Goal: Task Accomplishment & Management: Use online tool/utility

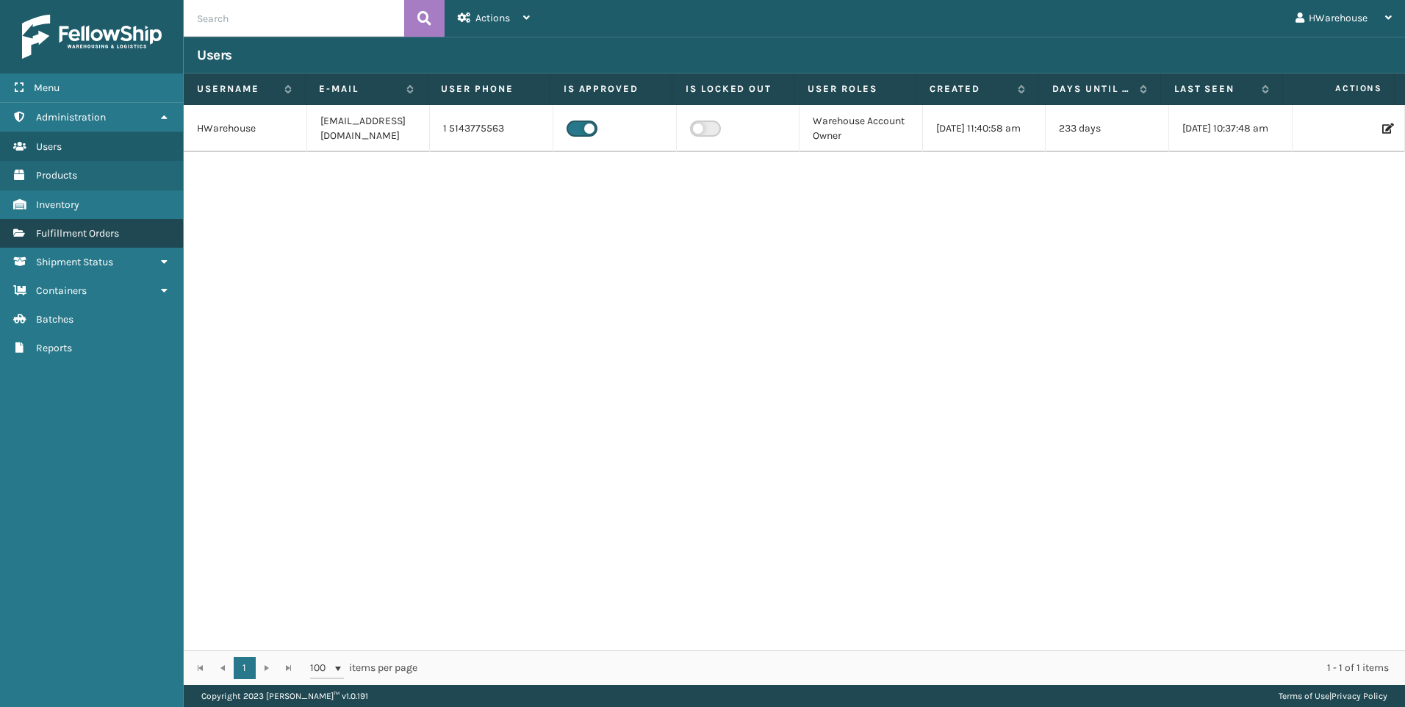
click at [123, 233] on link "Fulfillment Orders" at bounding box center [91, 233] width 183 height 29
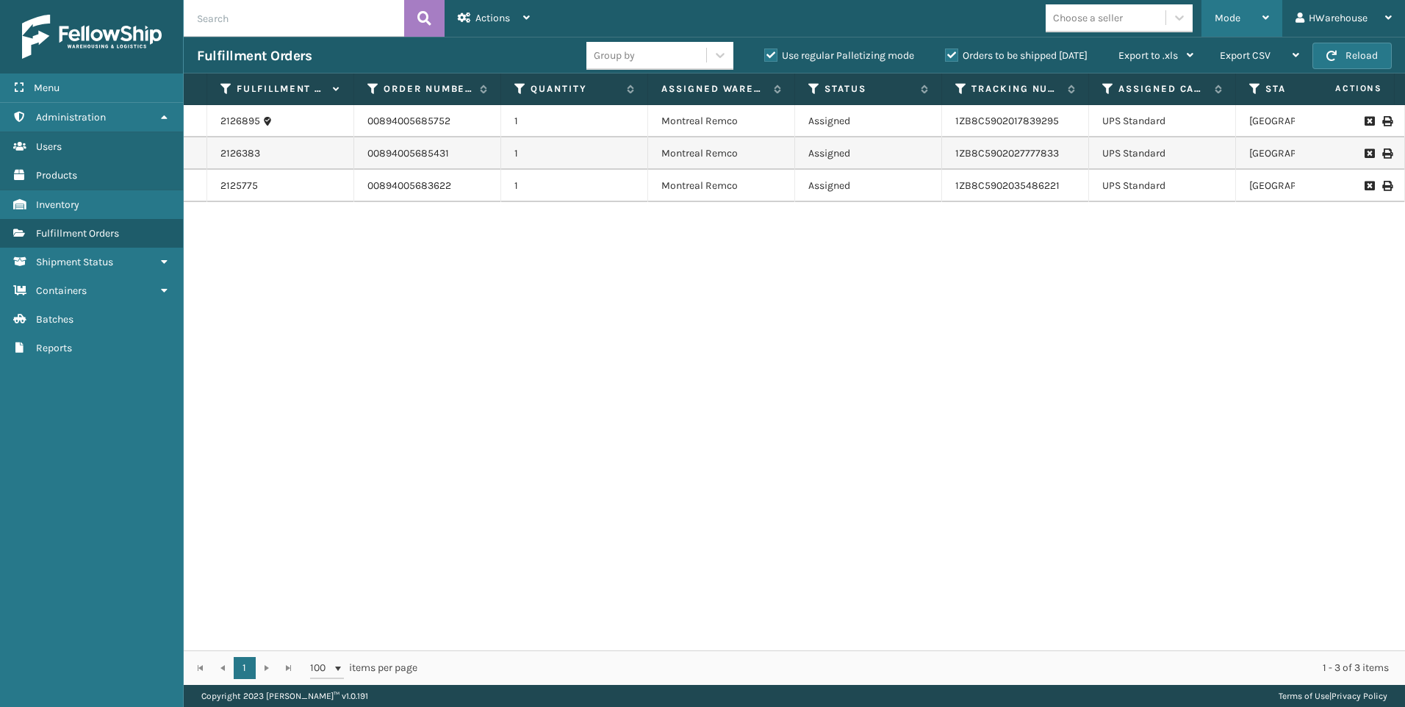
click at [1230, 10] on div "Mode" at bounding box center [1242, 18] width 54 height 37
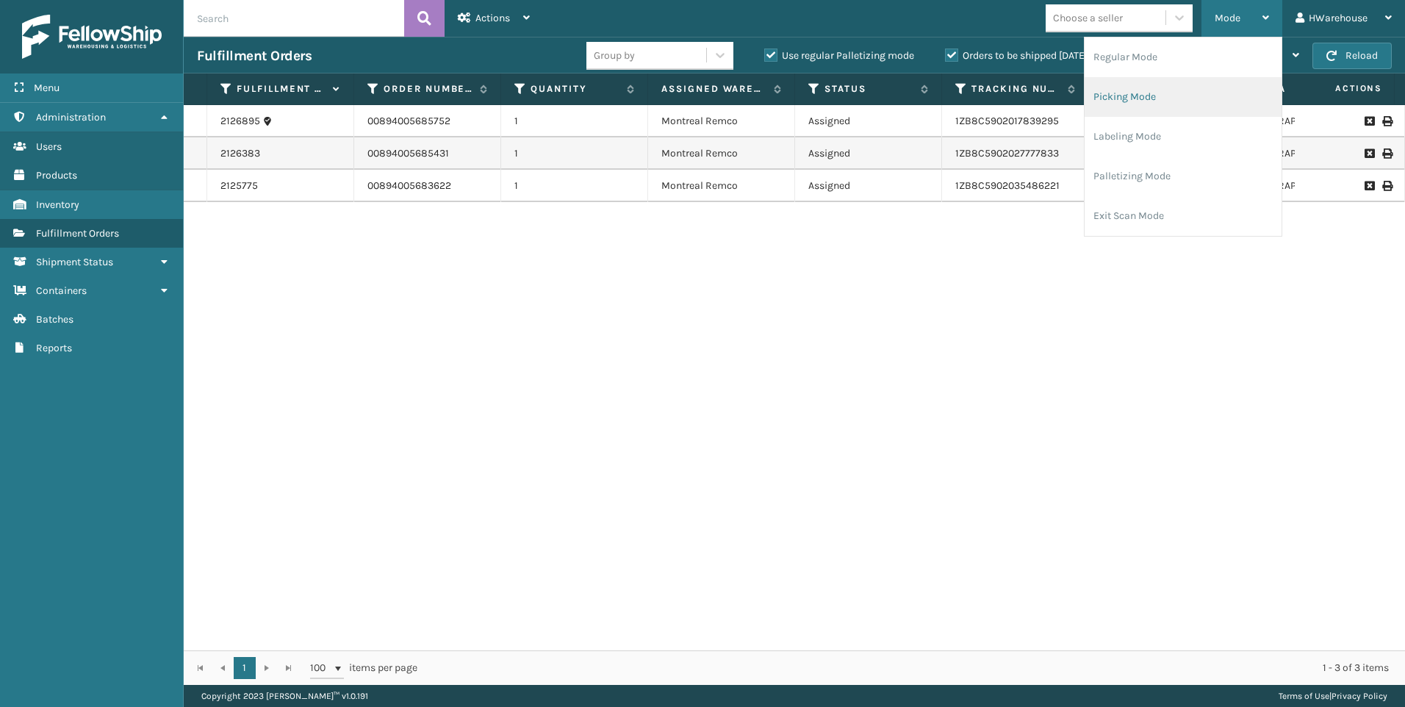
click at [1122, 104] on li "Picking Mode" at bounding box center [1182, 97] width 197 height 40
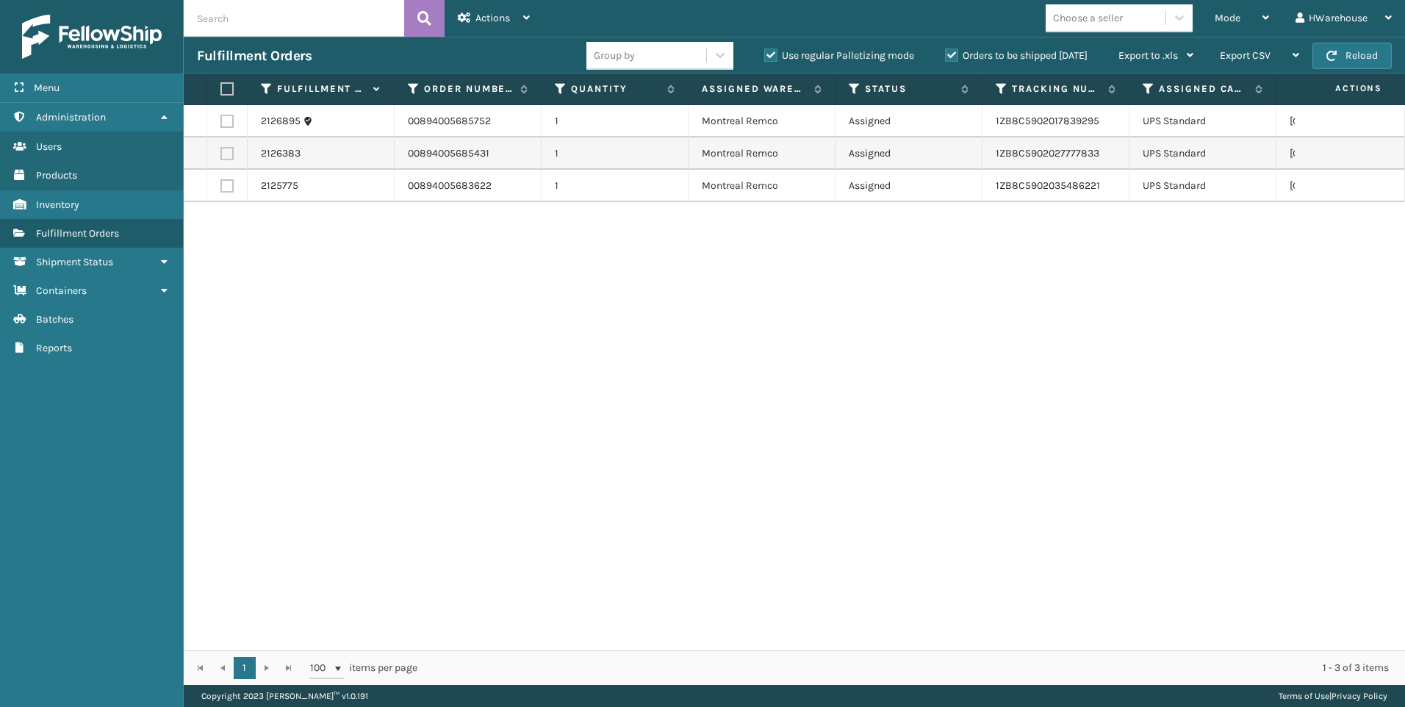
click at [225, 89] on label at bounding box center [224, 88] width 9 height 13
click at [221, 89] on input "checkbox" at bounding box center [220, 89] width 1 height 10
checkbox input "true"
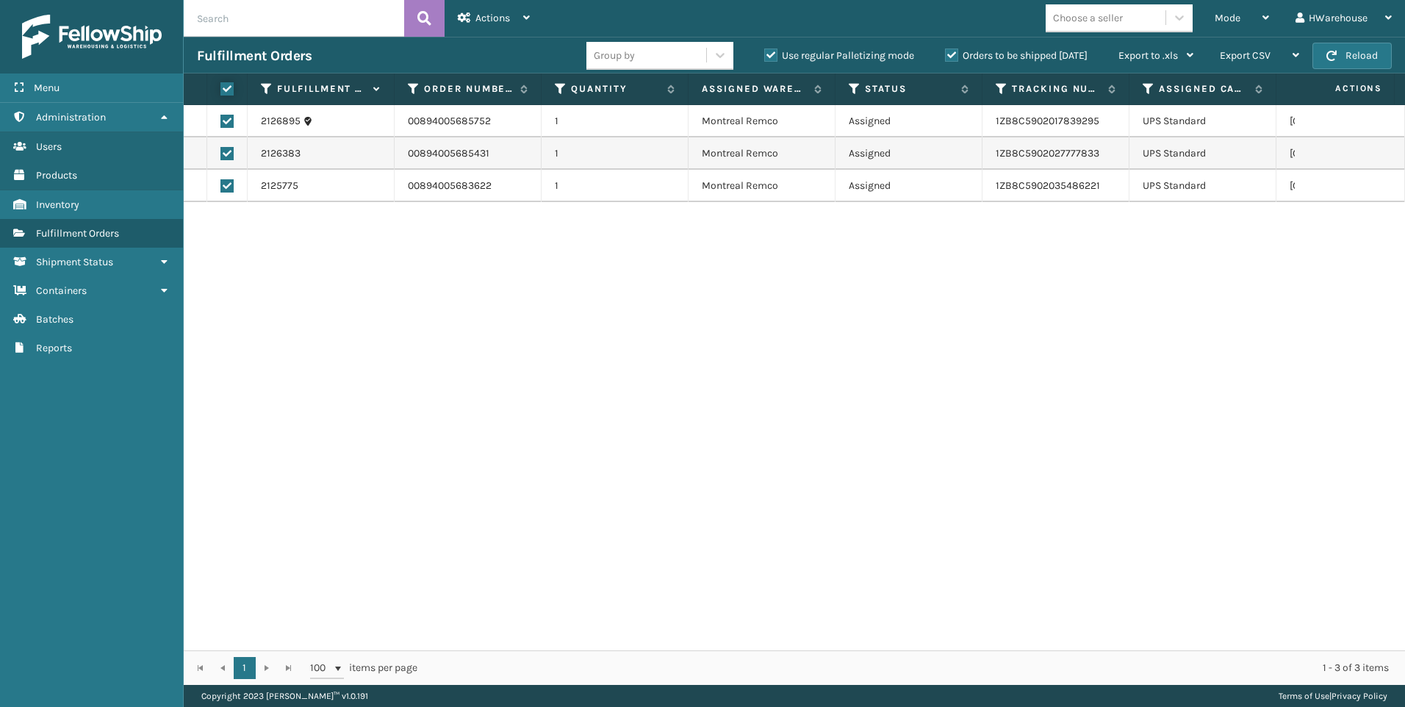
checkbox input "true"
click at [517, 22] on div "Actions" at bounding box center [494, 18] width 72 height 37
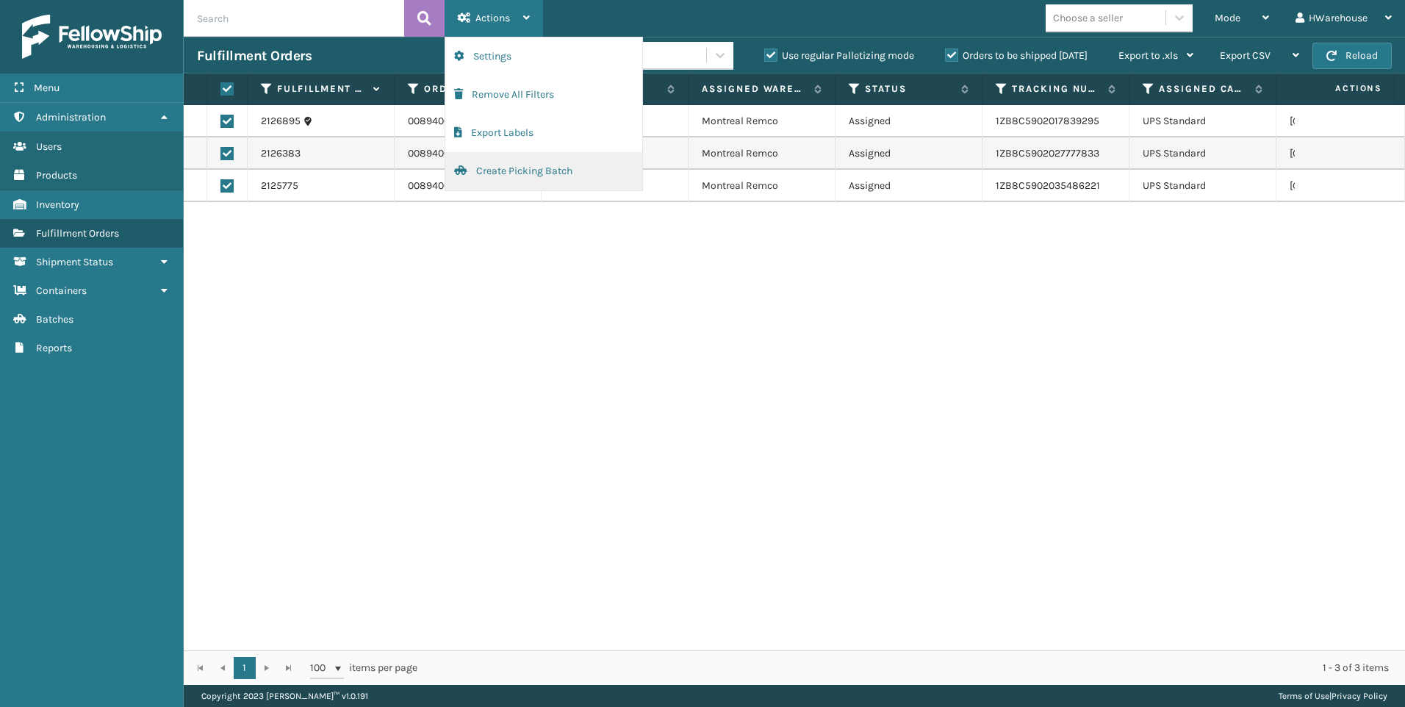
click at [544, 168] on button "Create Picking Batch" at bounding box center [543, 171] width 197 height 38
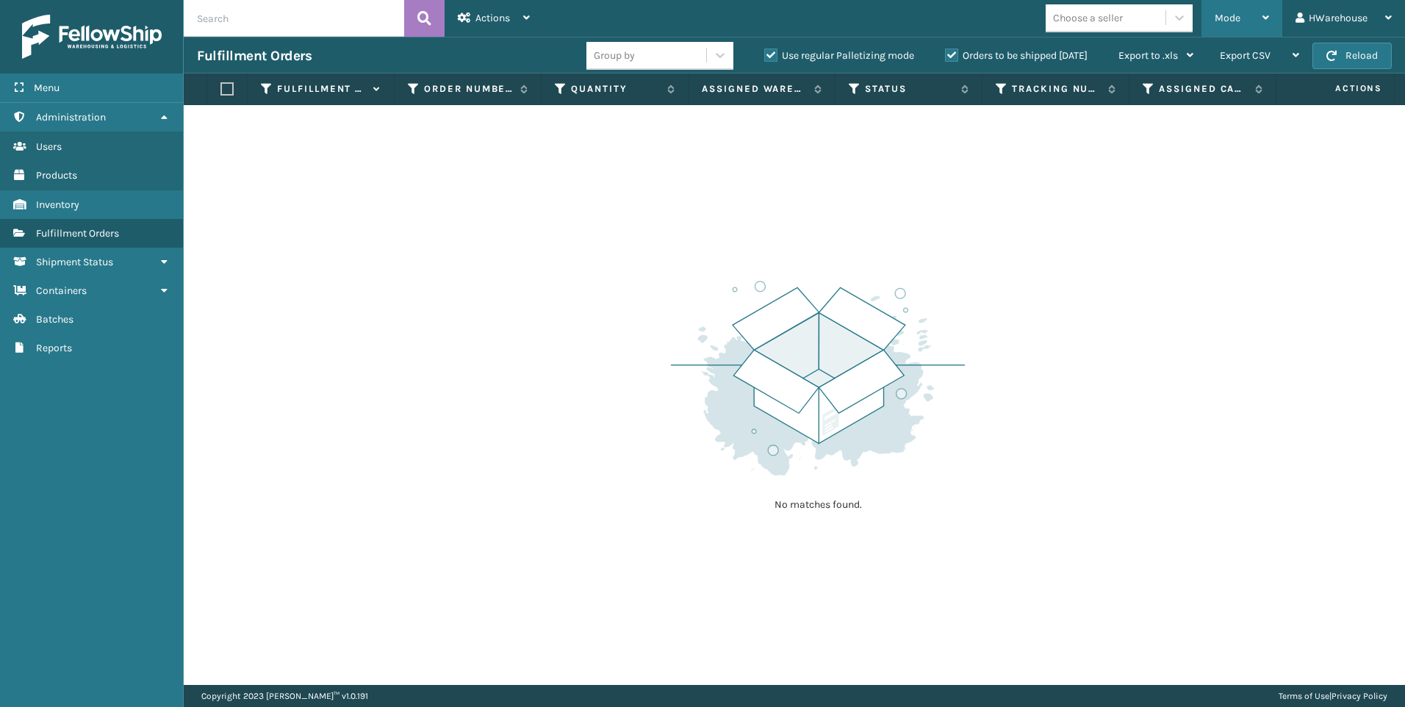
click at [1239, 29] on div "Mode" at bounding box center [1242, 18] width 54 height 37
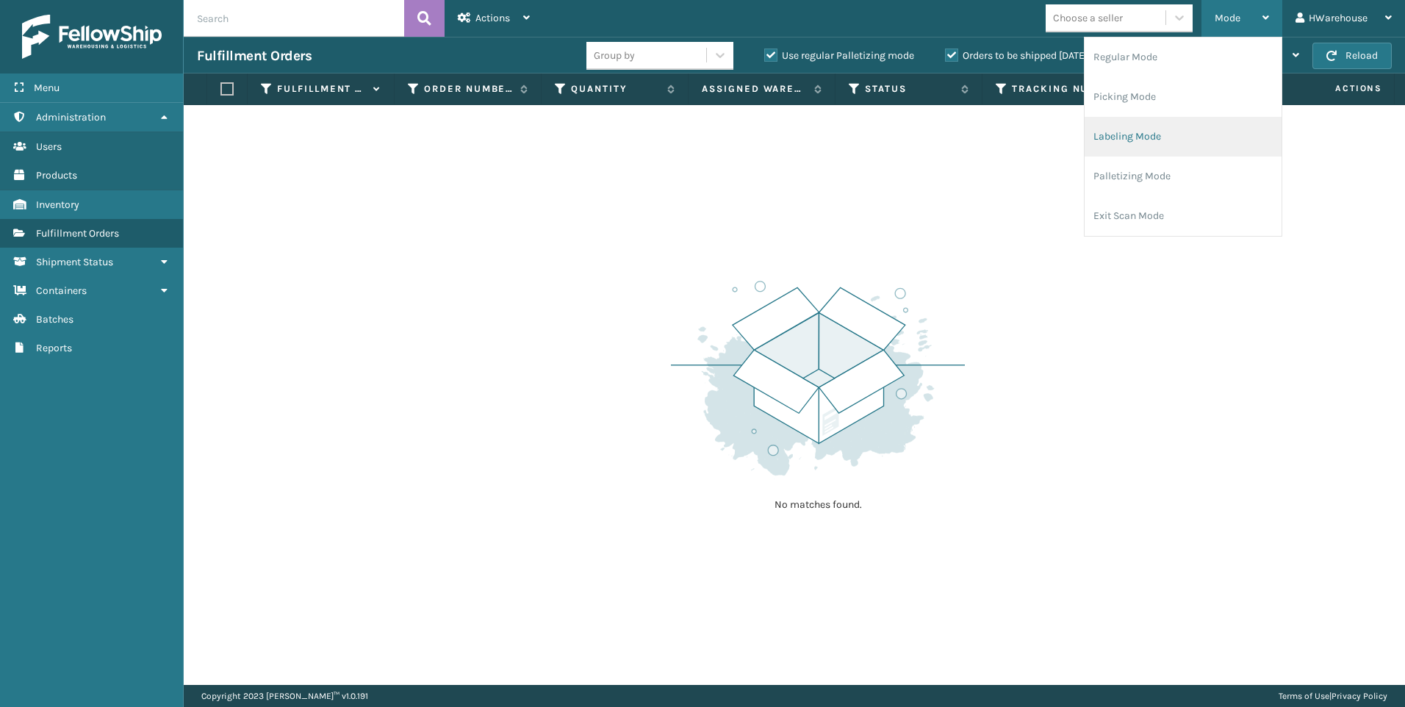
click at [1154, 137] on li "Labeling Mode" at bounding box center [1182, 137] width 197 height 40
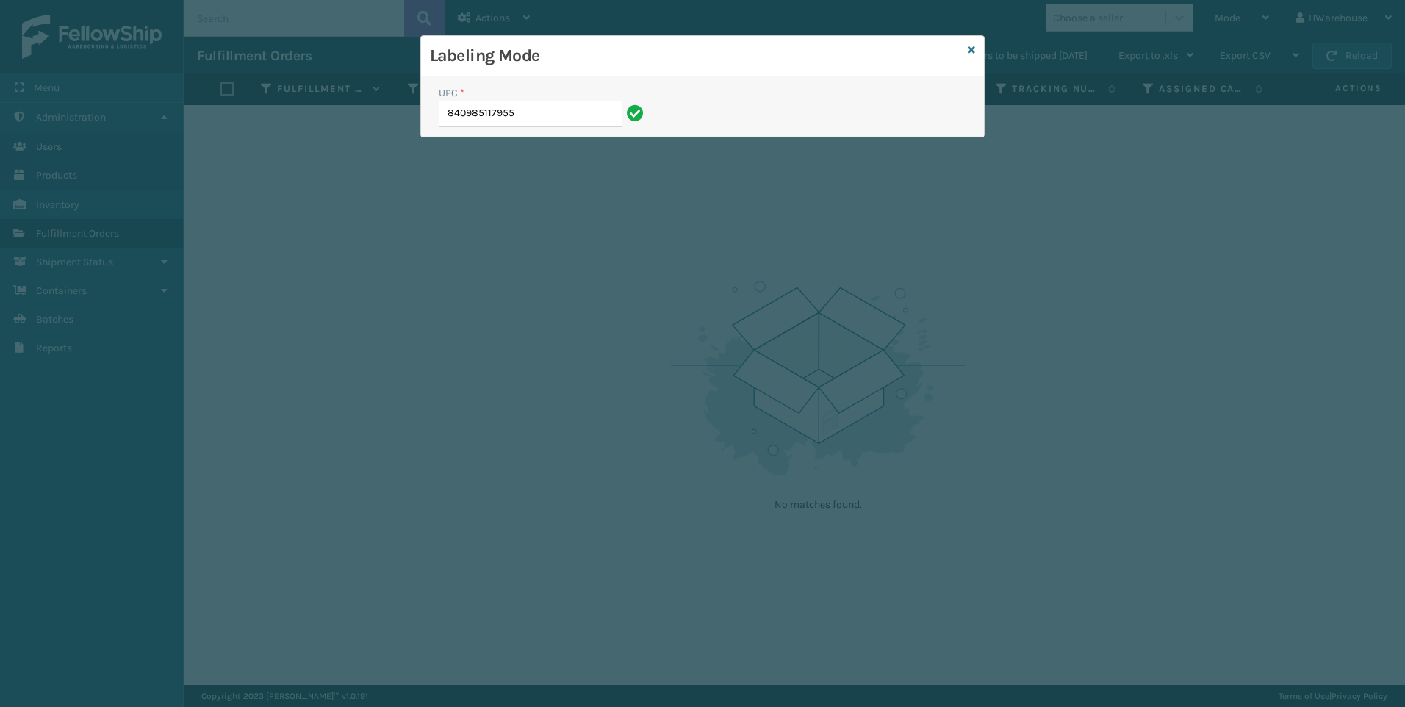
type input "840985117955"
click at [581, 112] on input "UPC *" at bounding box center [543, 114] width 209 height 26
type input "840985117955"
click at [523, 118] on input "UPC *" at bounding box center [543, 114] width 209 height 26
type input "840985117955"
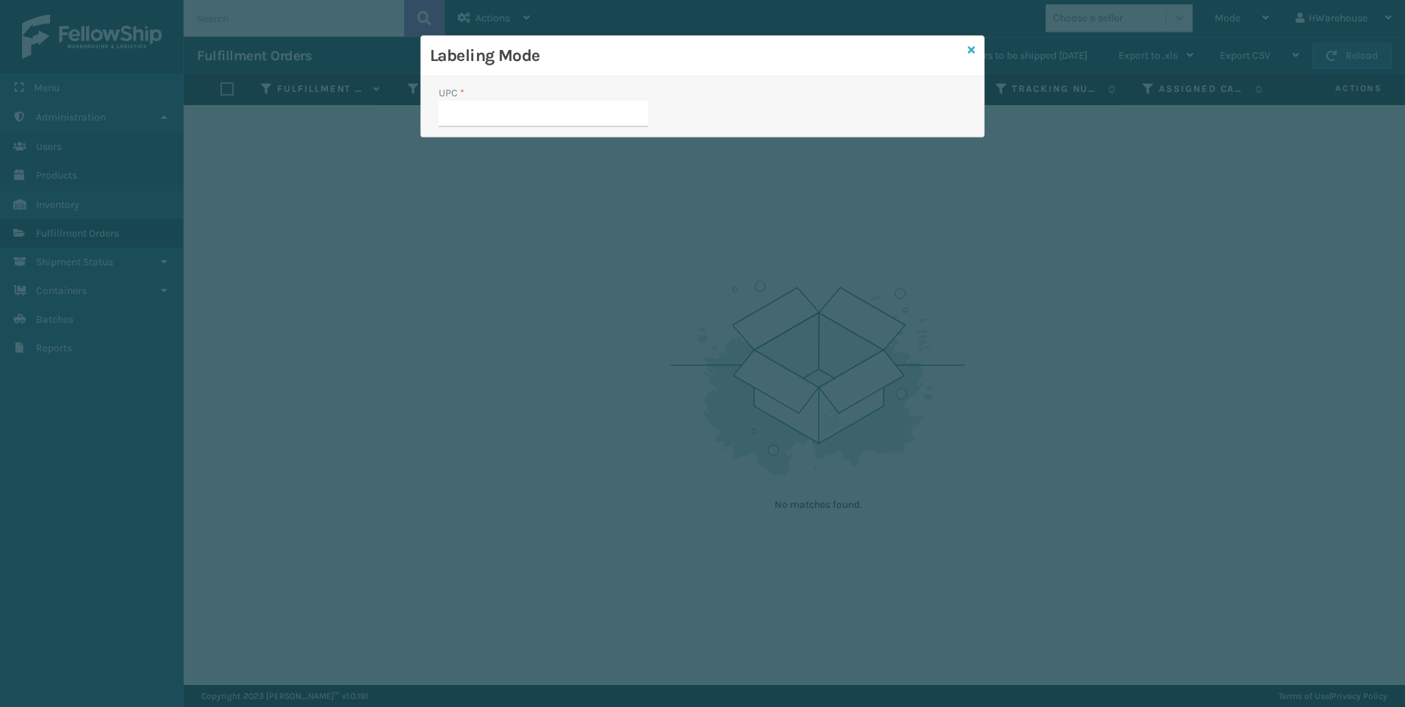
click at [971, 52] on icon at bounding box center [971, 50] width 7 height 10
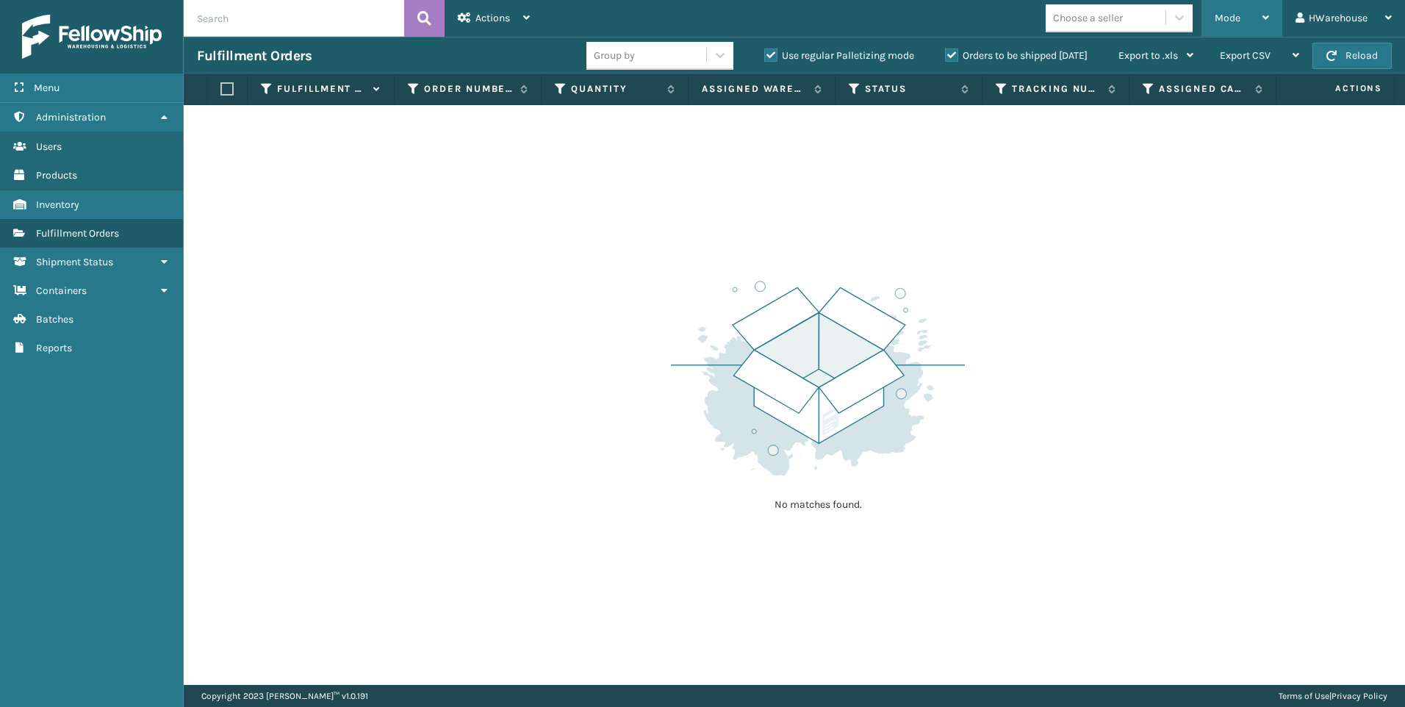
click at [1250, 15] on div "Mode" at bounding box center [1242, 18] width 54 height 37
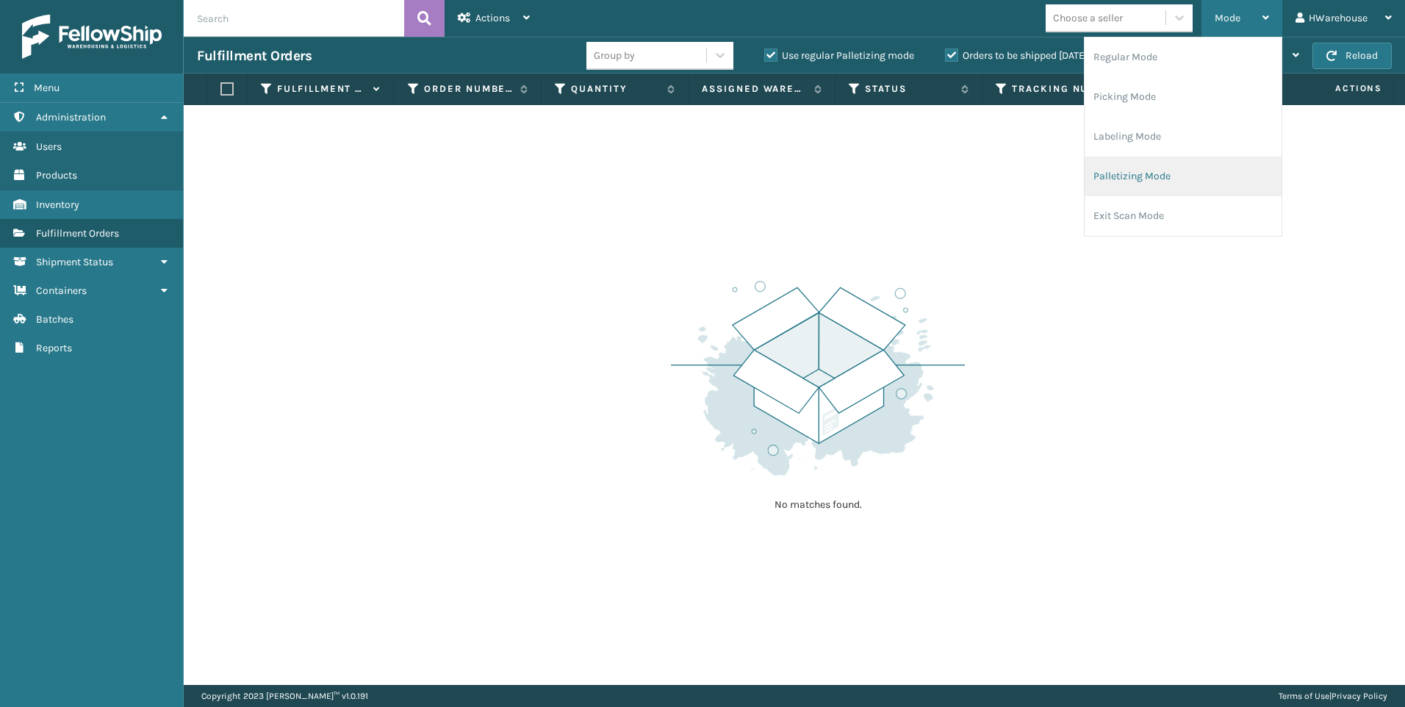
click at [1178, 170] on li "Palletizing Mode" at bounding box center [1182, 176] width 197 height 40
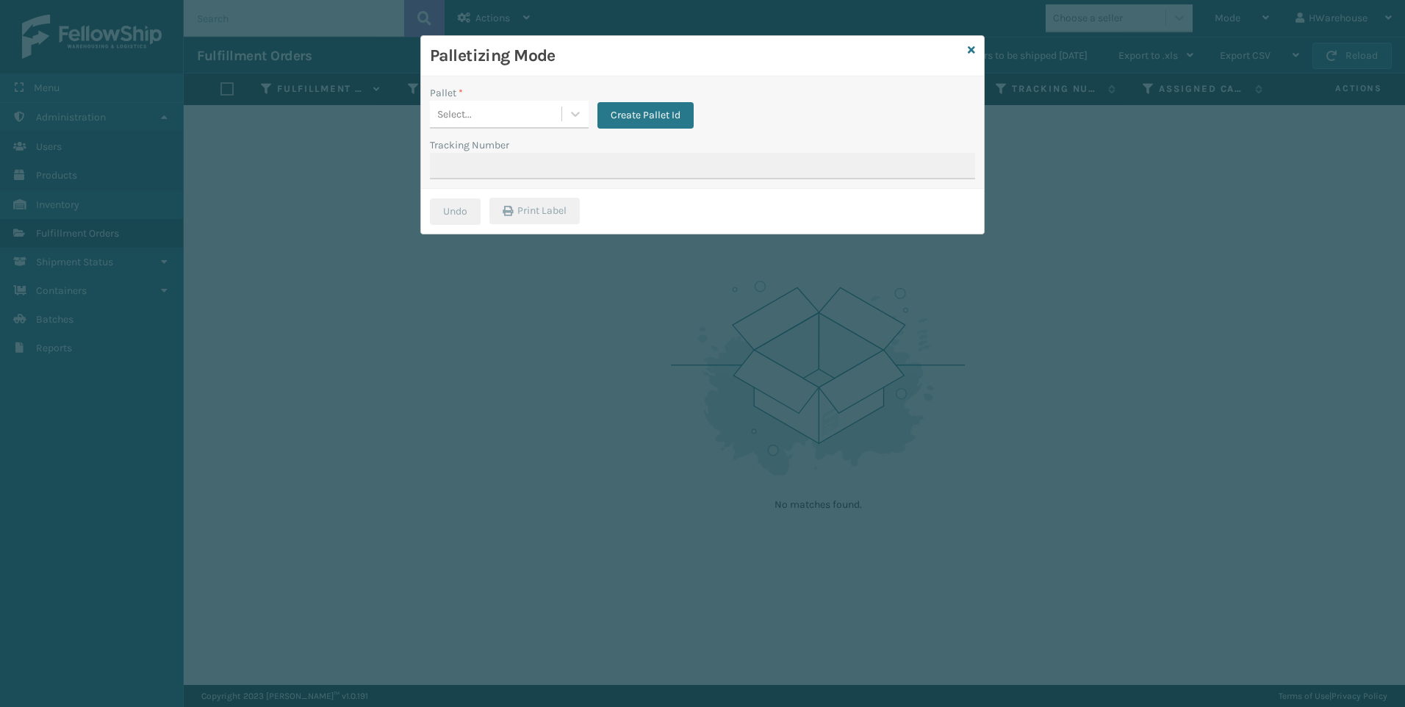
click at [551, 113] on div "Select..." at bounding box center [496, 114] width 132 height 24
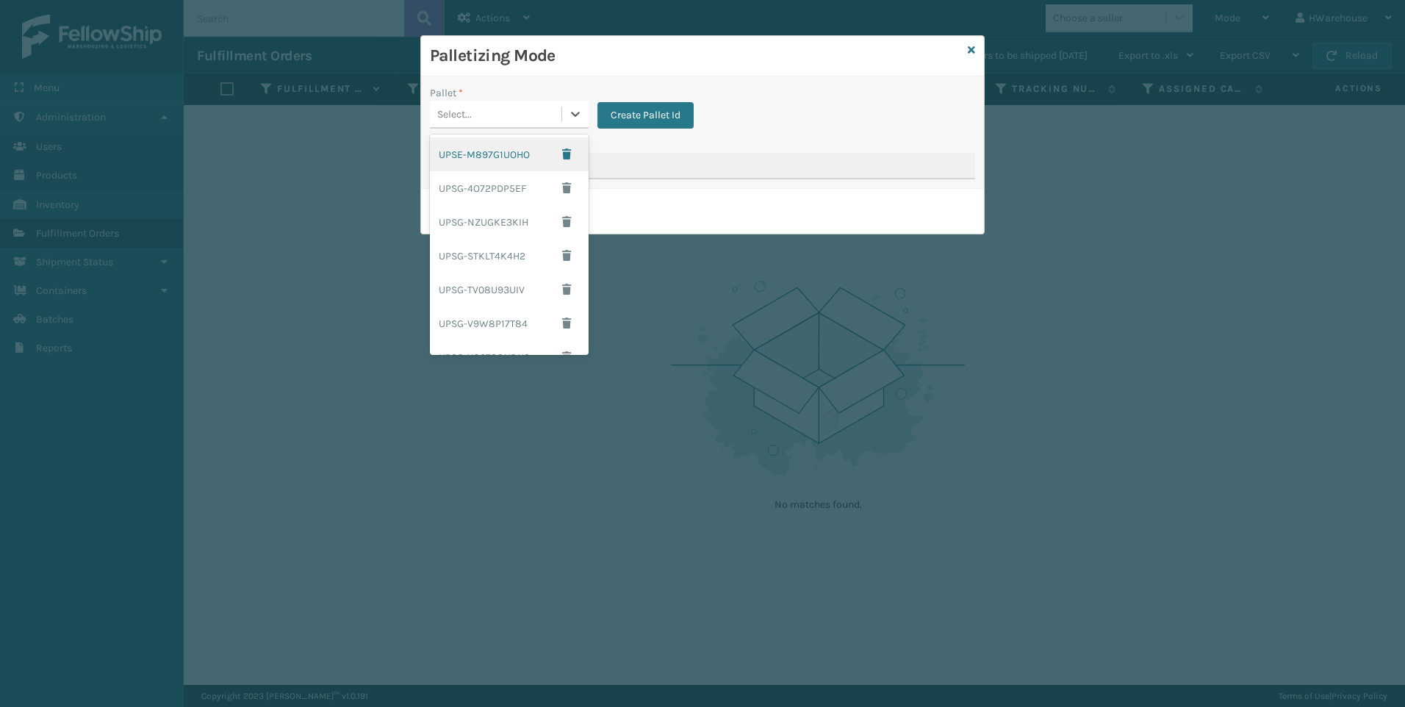
click at [551, 113] on div "Select..." at bounding box center [496, 114] width 132 height 24
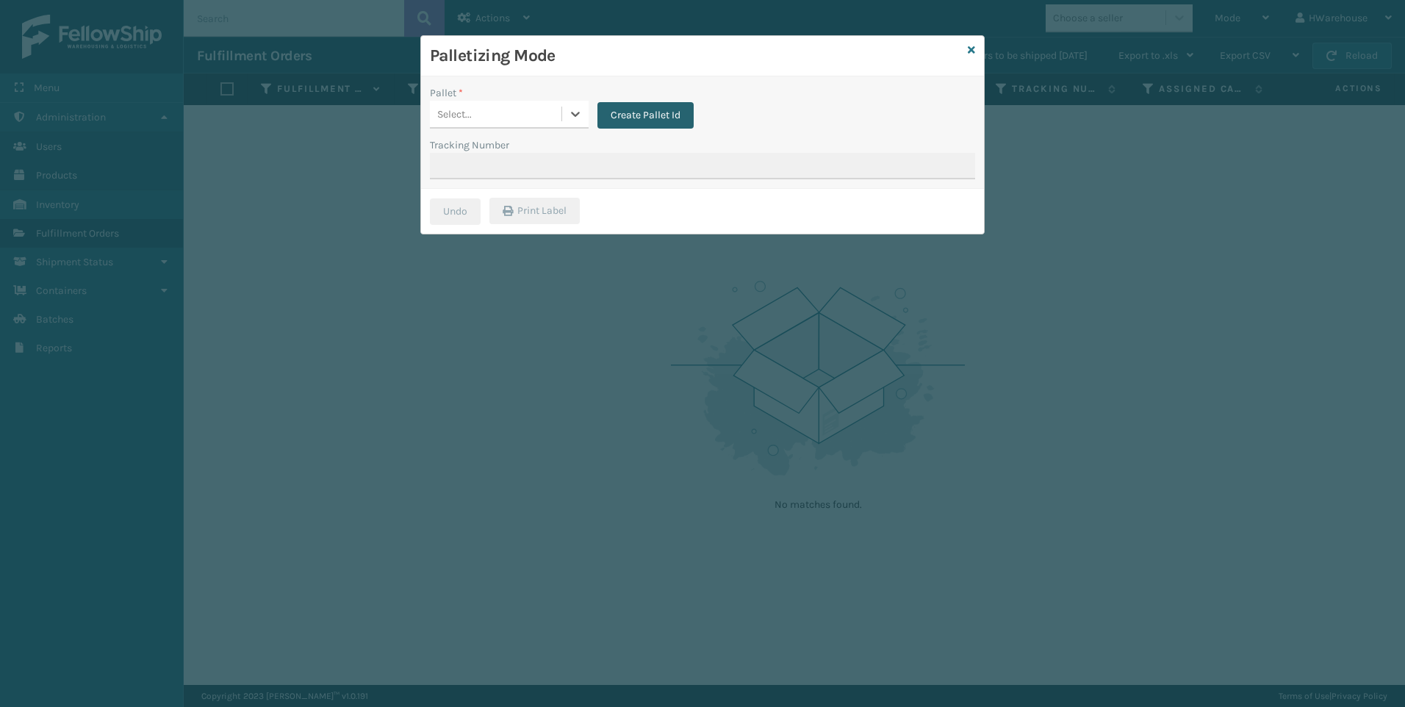
click at [655, 109] on button "Create Pallet Id" at bounding box center [645, 115] width 96 height 26
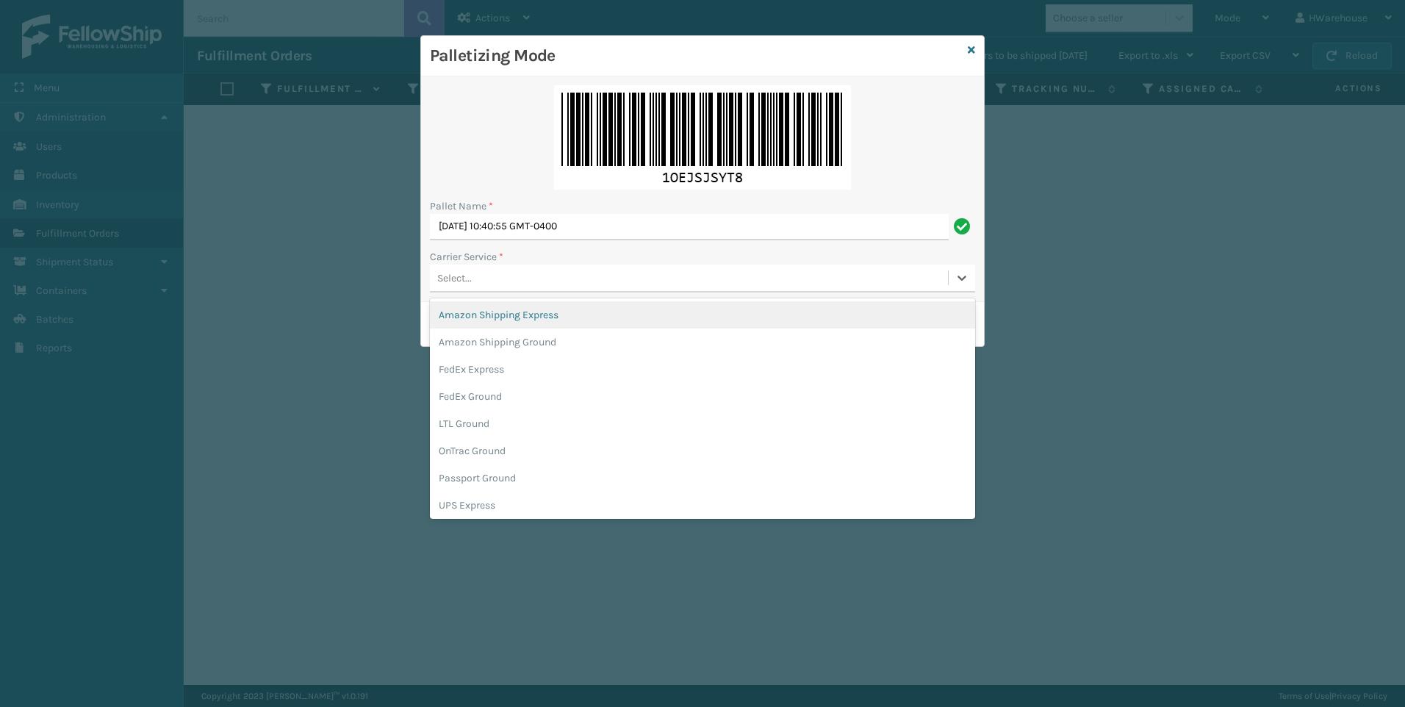
click at [566, 278] on div "Select..." at bounding box center [689, 278] width 518 height 24
type input "UP"
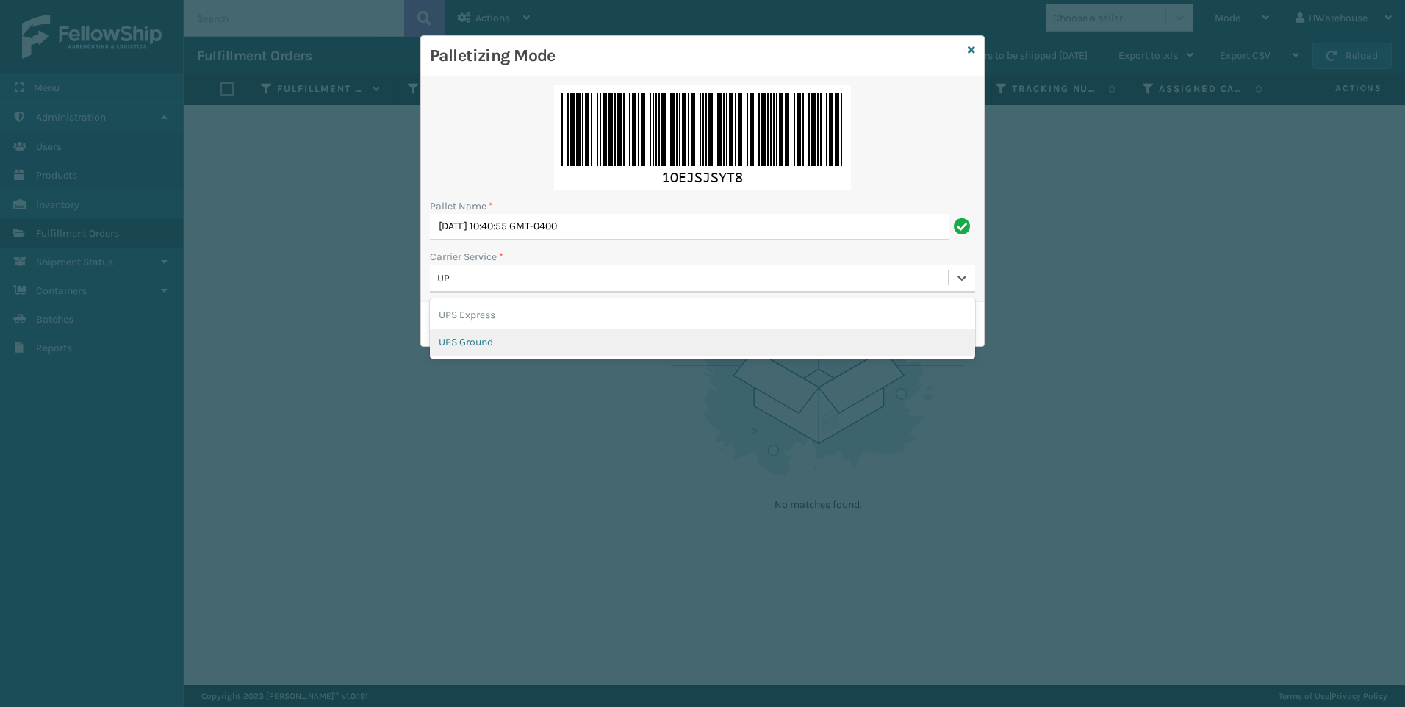
click at [561, 346] on div "UPS Ground" at bounding box center [702, 341] width 545 height 27
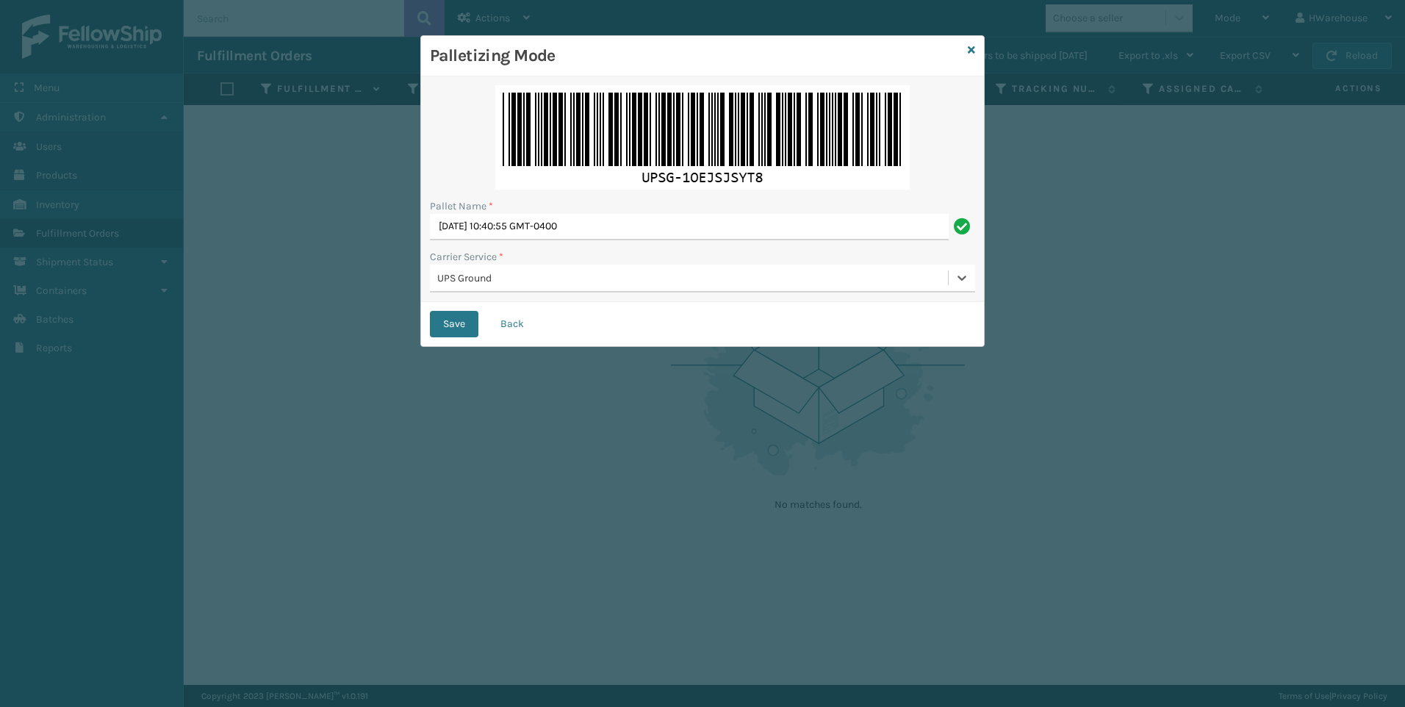
click at [430, 311] on button "Save" at bounding box center [454, 324] width 48 height 26
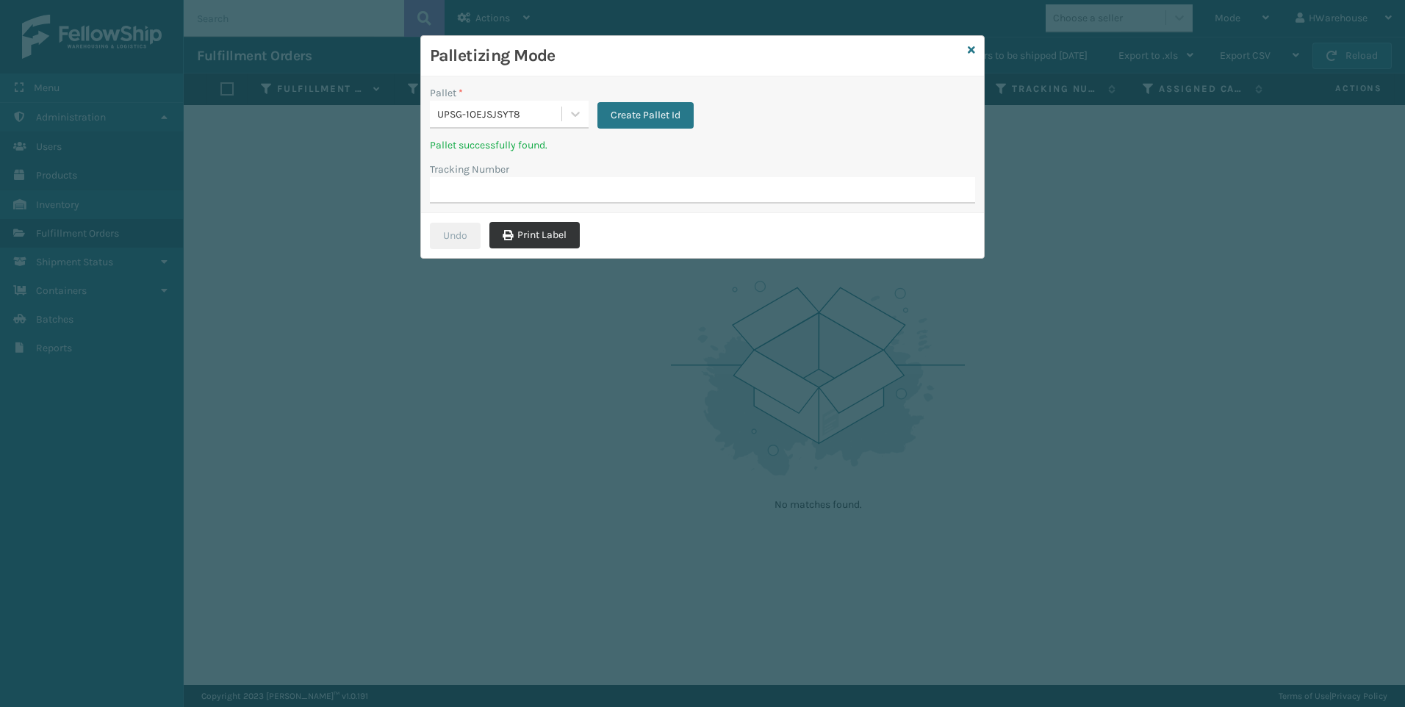
click at [545, 229] on button "Print Label" at bounding box center [534, 235] width 90 height 26
click at [615, 117] on button "Create Pallet Id" at bounding box center [645, 115] width 96 height 26
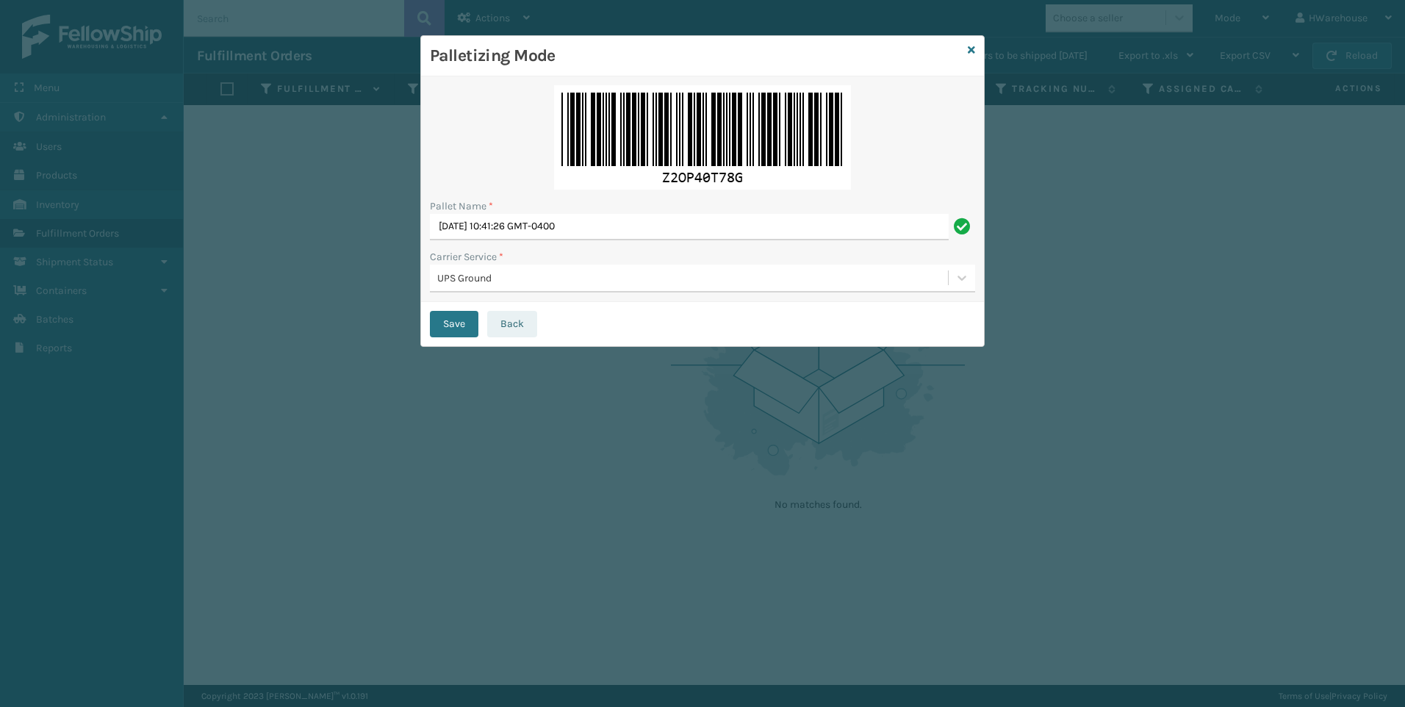
click at [503, 325] on button "Back" at bounding box center [512, 324] width 50 height 26
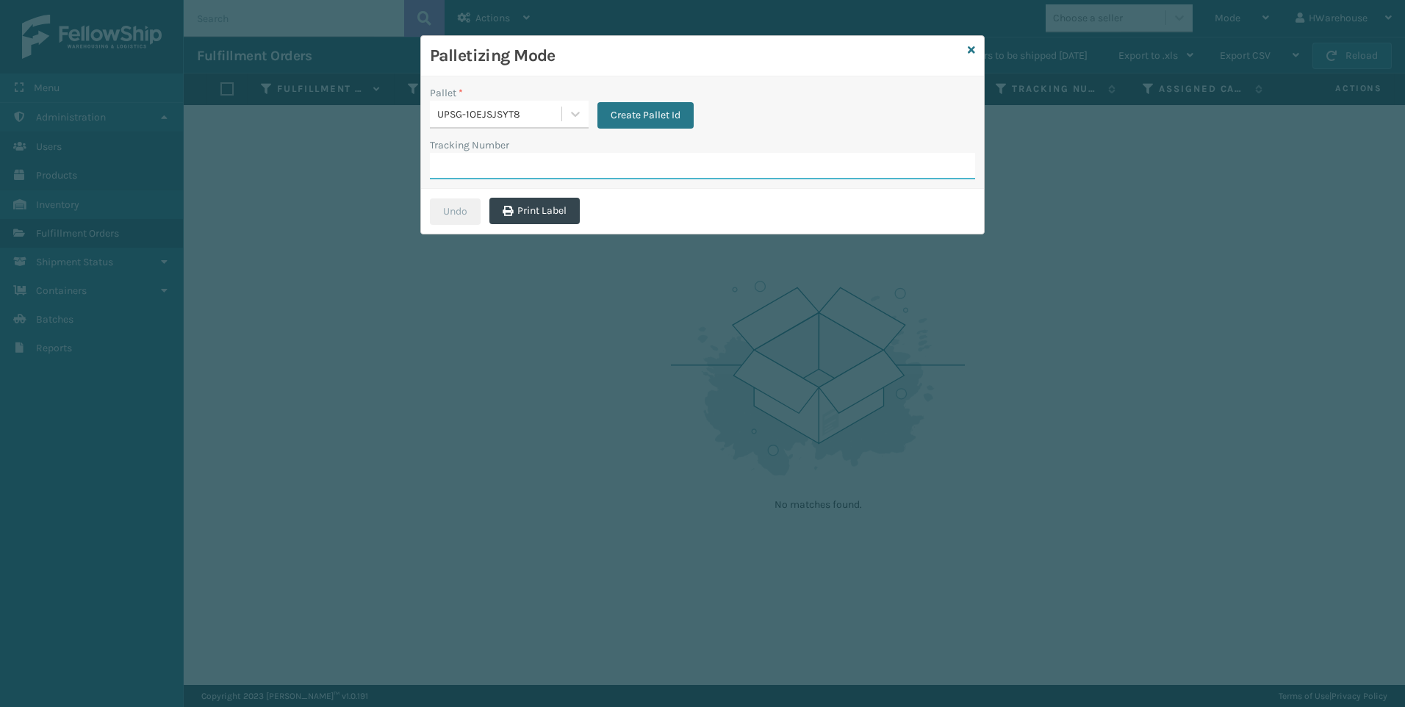
click at [517, 170] on input "Tracking Number" at bounding box center [702, 166] width 545 height 26
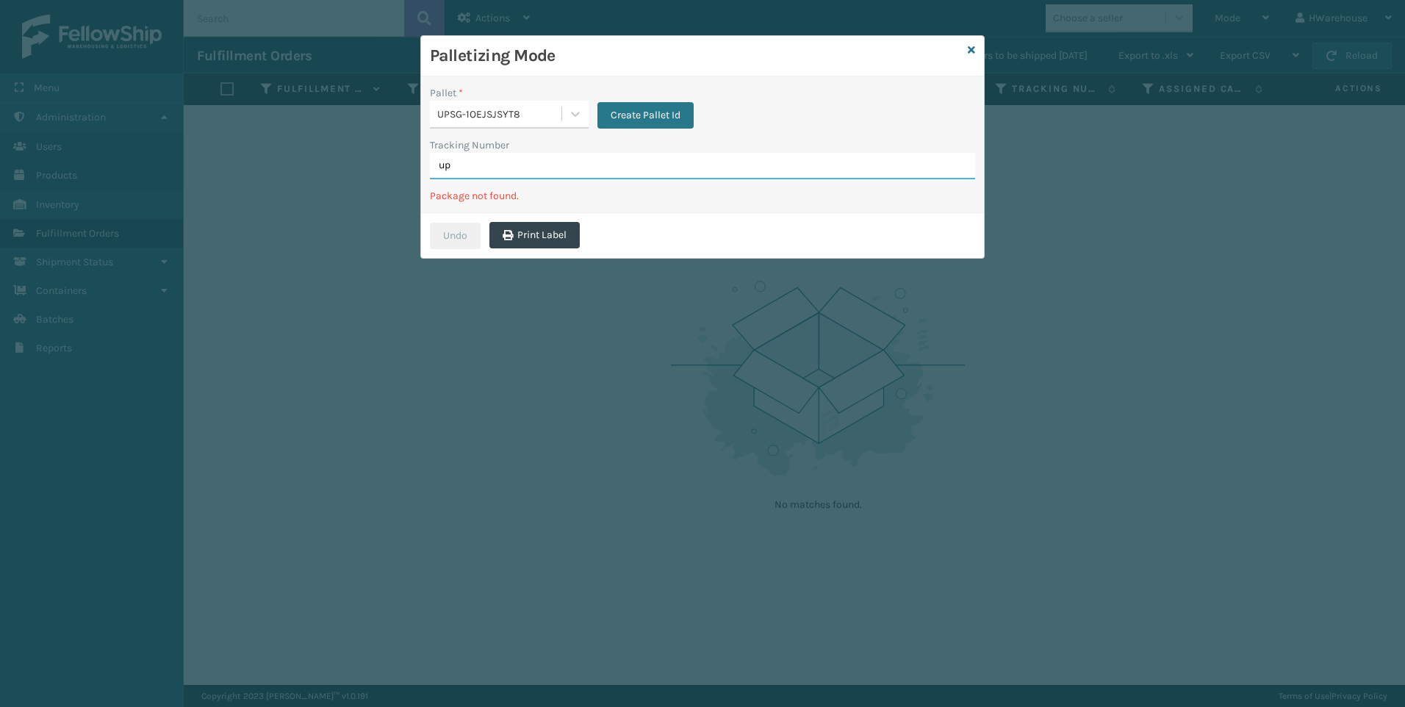
type input "u"
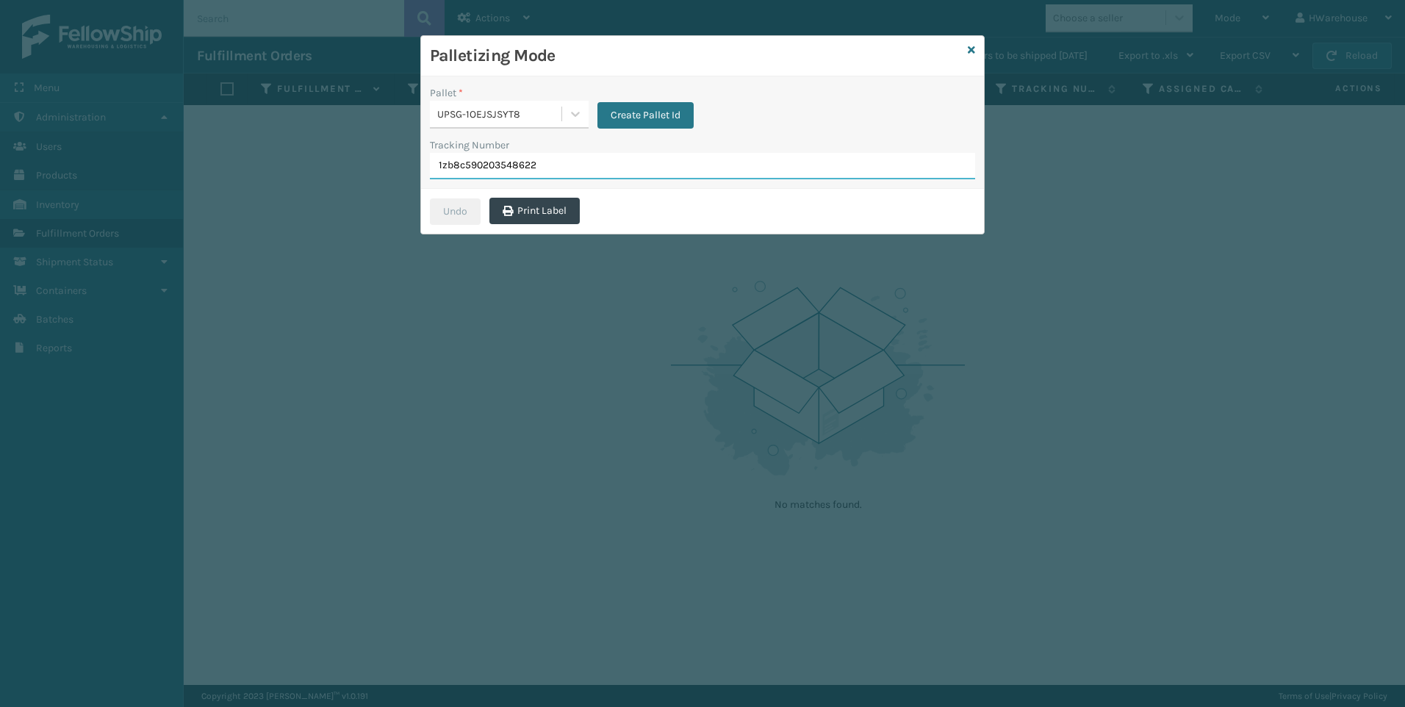
type input "1zb8c5902035486221"
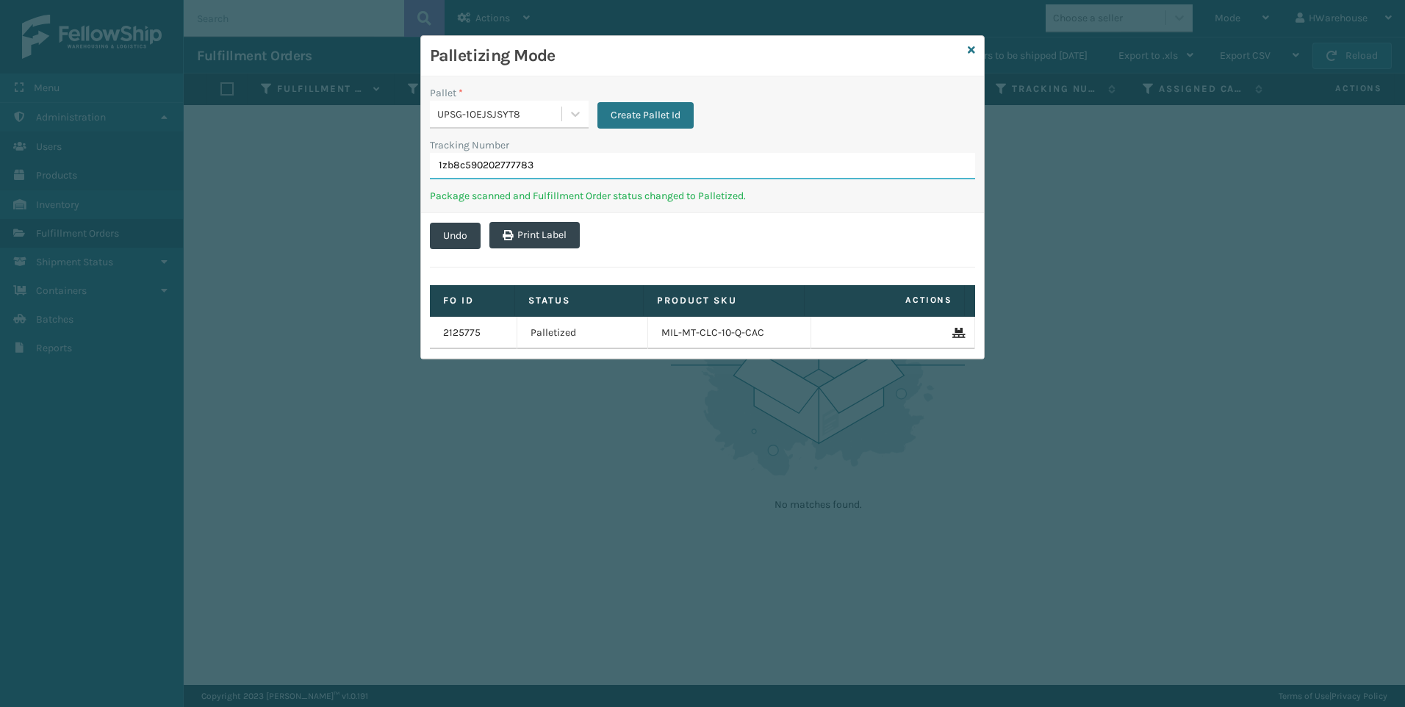
type input "1zb8c5902027777833"
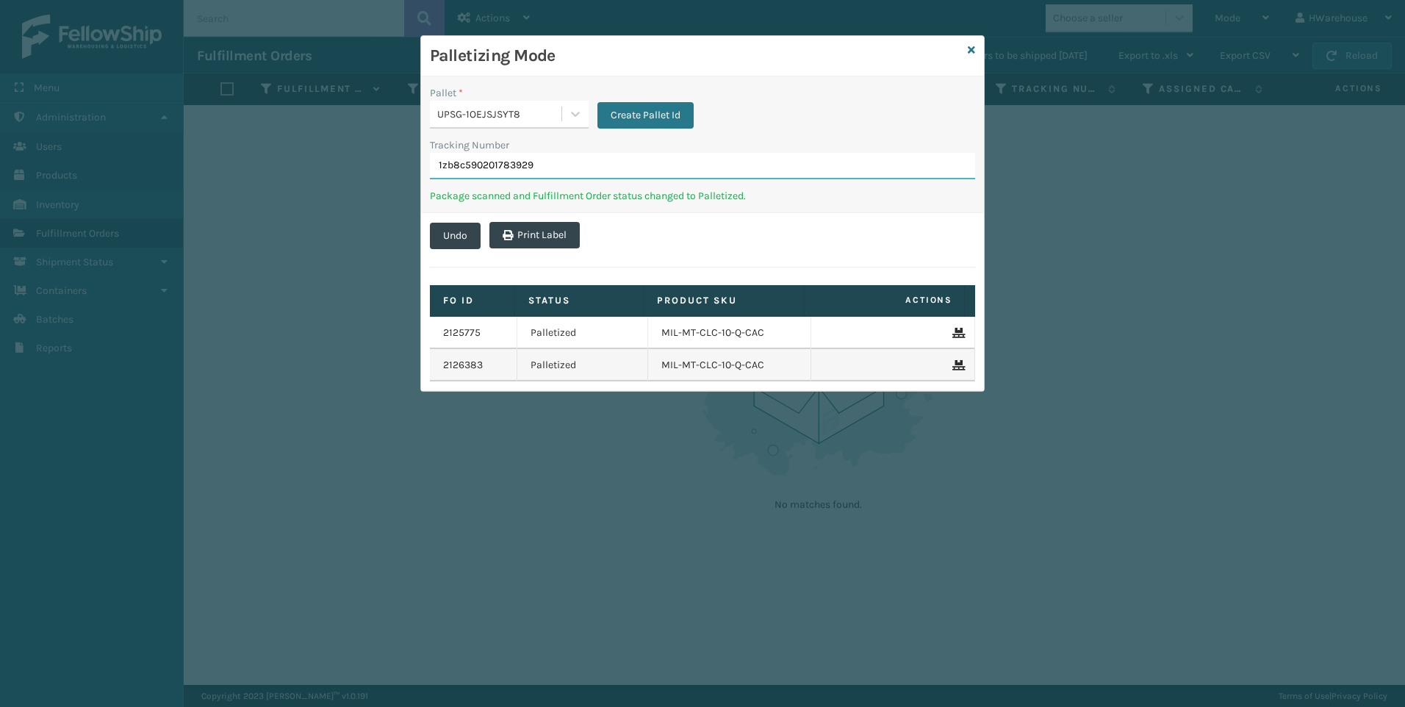
type input "1zb8c5902017839295"
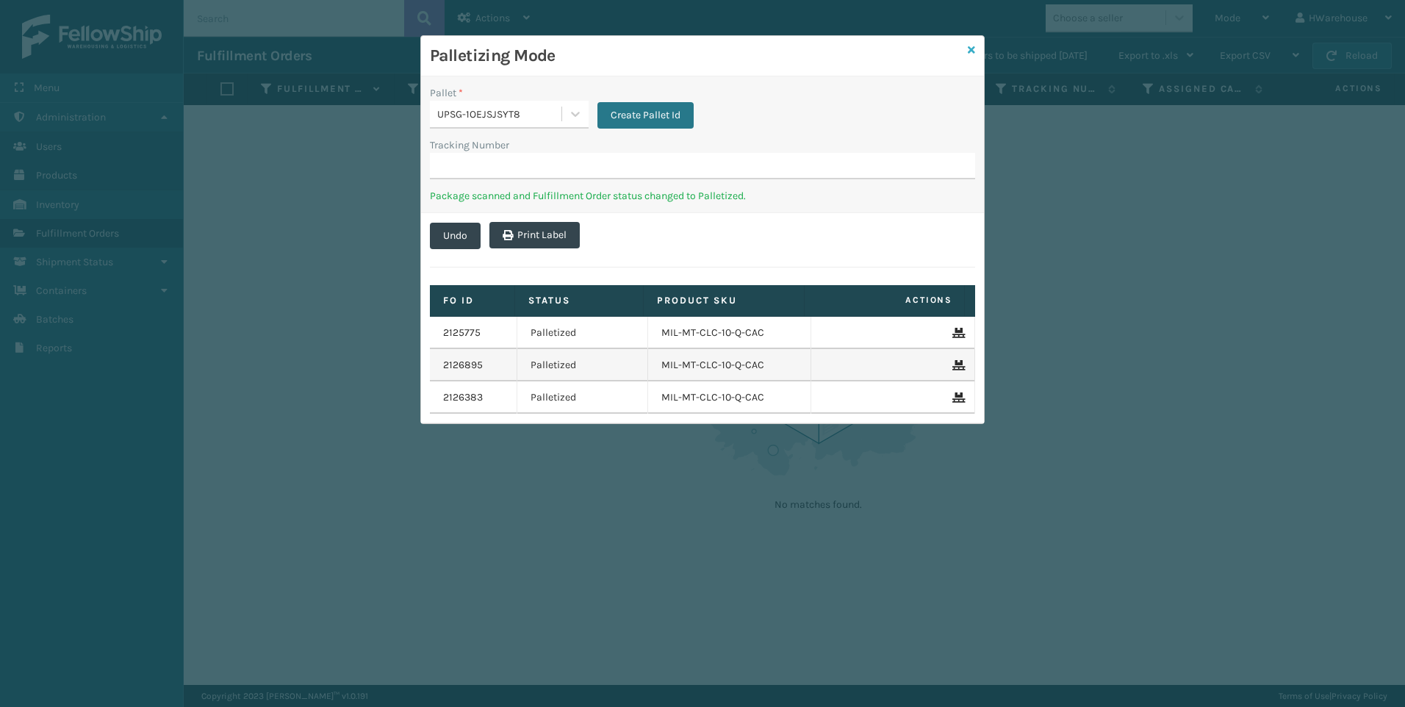
click at [971, 52] on icon at bounding box center [971, 50] width 7 height 10
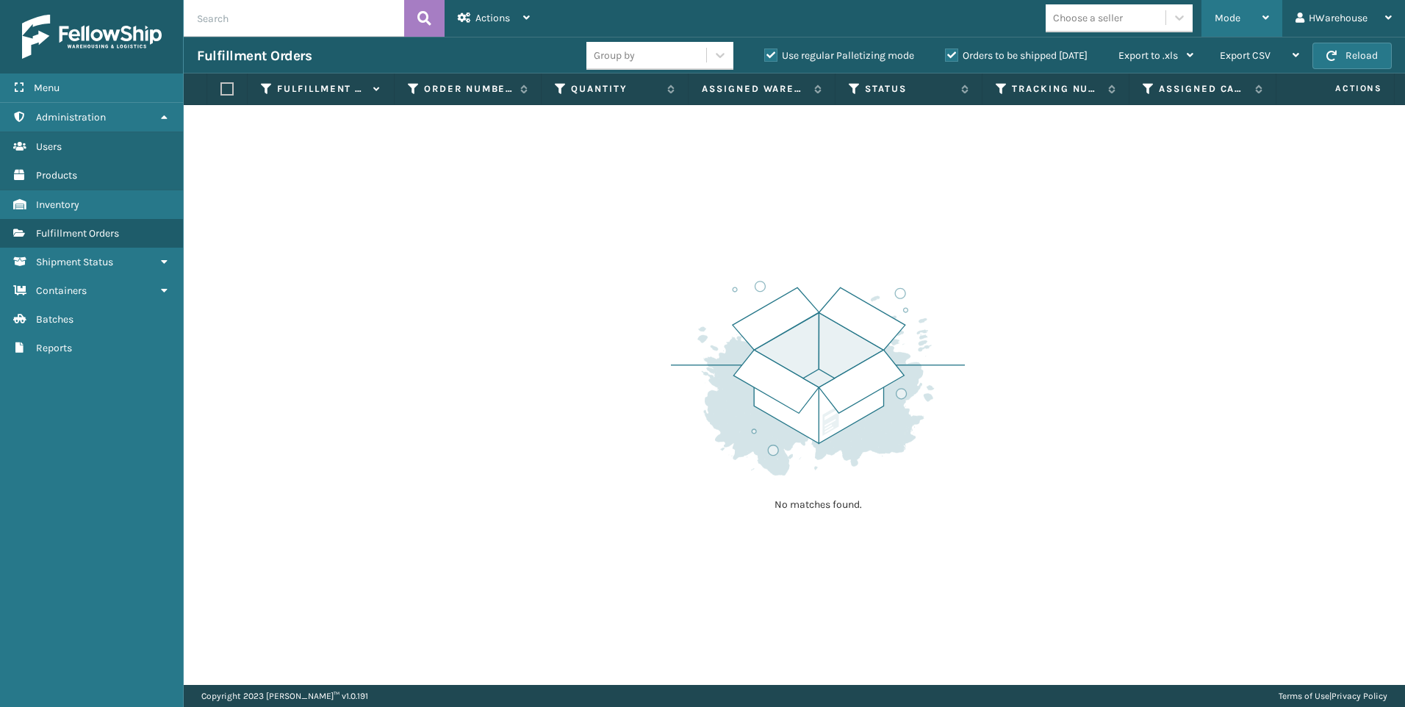
click at [1239, 12] on span "Mode" at bounding box center [1228, 18] width 26 height 12
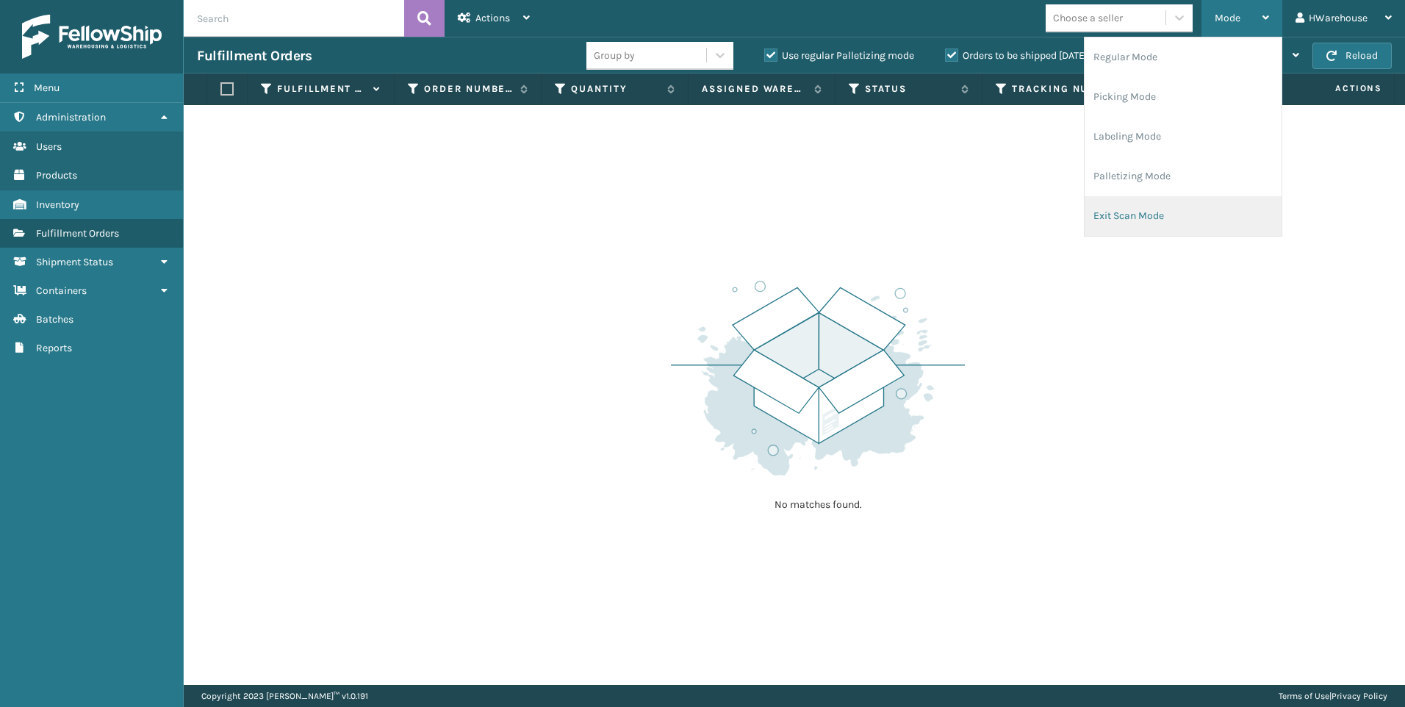
click at [1160, 217] on li "Exit Scan Mode" at bounding box center [1182, 216] width 197 height 40
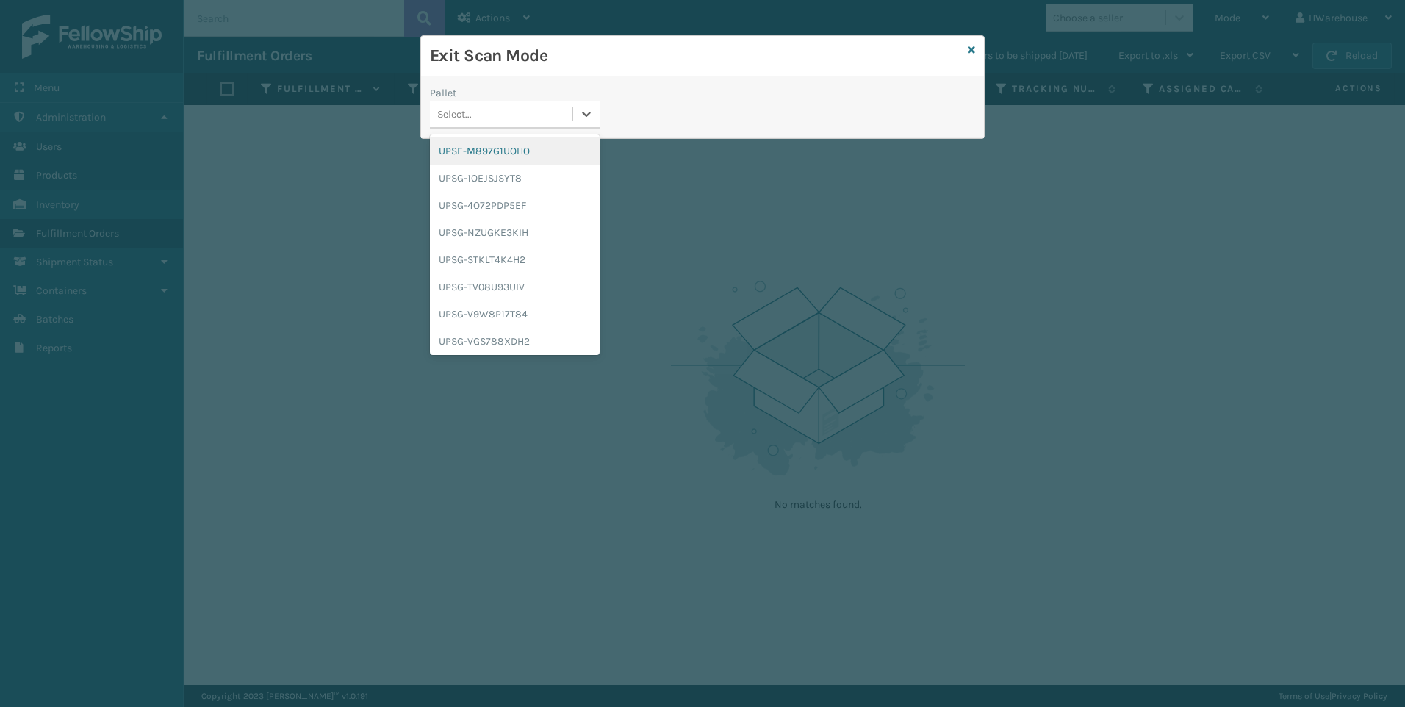
click at [452, 118] on div "Select..." at bounding box center [454, 114] width 35 height 15
type input "upsg-1oejsjsyt8"
